Goal: Contribute content: Add original content to the website for others to see

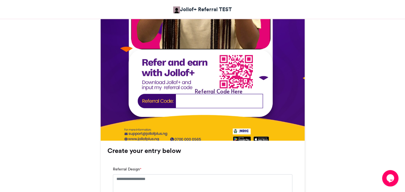
scroll to position [288, 0]
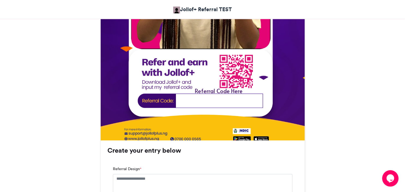
click at [192, 100] on img at bounding box center [203, 23] width 204 height 263
click at [209, 91] on div "Referral Code Here" at bounding box center [218, 91] width 85 height 8
click at [216, 100] on img at bounding box center [203, 23] width 204 height 263
click at [211, 91] on div "Referral Code Here" at bounding box center [218, 91] width 85 height 8
click at [204, 104] on img at bounding box center [203, 23] width 204 height 263
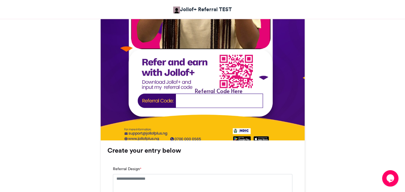
click at [203, 100] on img at bounding box center [203, 23] width 204 height 263
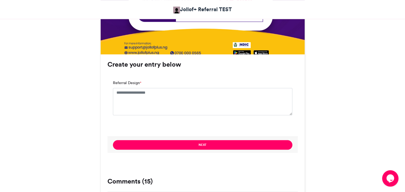
scroll to position [403, 0]
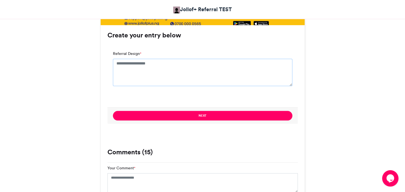
click at [174, 77] on textarea "Referral Design *" at bounding box center [203, 72] width 180 height 27
click at [167, 72] on textarea "Referral Design *" at bounding box center [203, 72] width 180 height 27
paste textarea "**********"
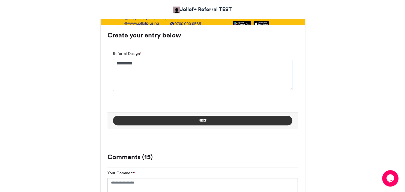
type textarea "**********"
click at [216, 123] on button "Next" at bounding box center [203, 121] width 180 height 10
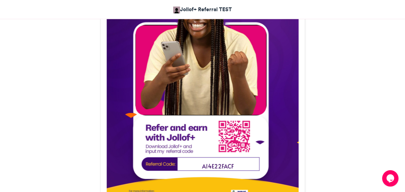
scroll to position [270, 0]
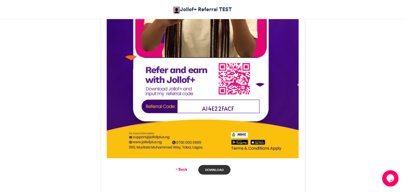
click at [205, 170] on link "Download" at bounding box center [214, 170] width 32 height 10
